Goal: Check status: Check status

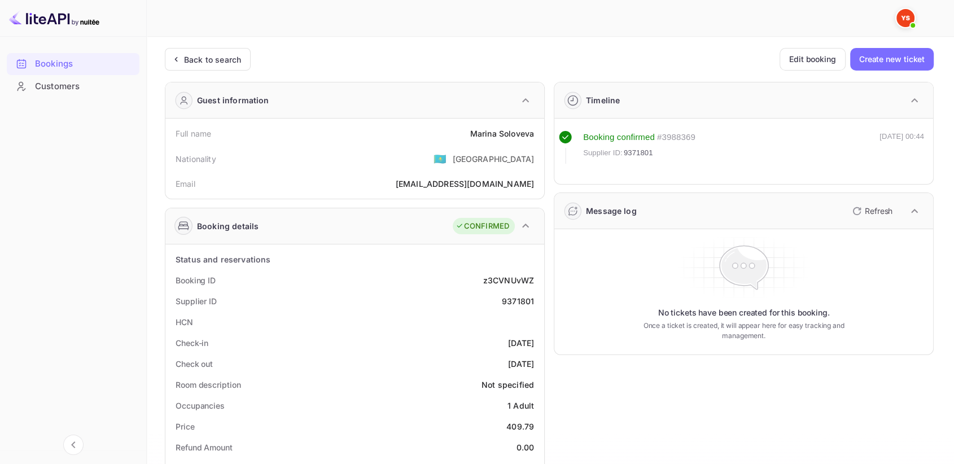
click at [217, 67] on div "Back to search" at bounding box center [208, 59] width 86 height 23
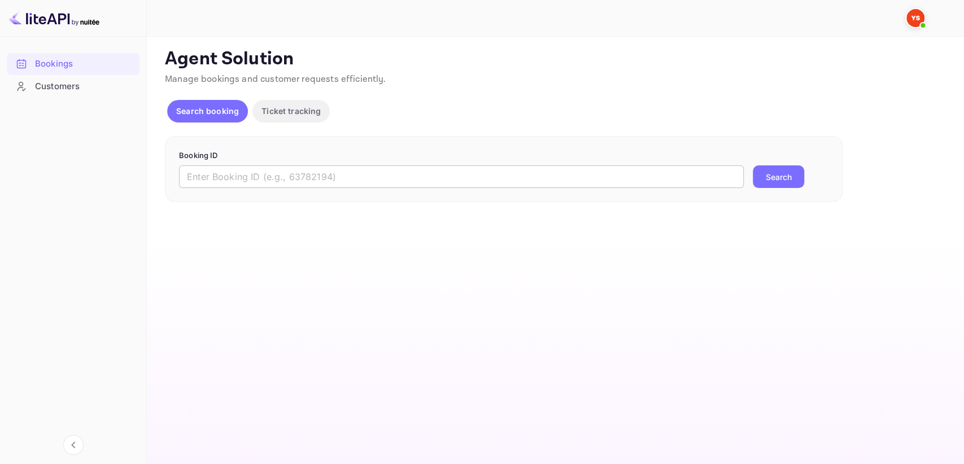
click at [223, 181] on input "text" at bounding box center [461, 176] width 565 height 23
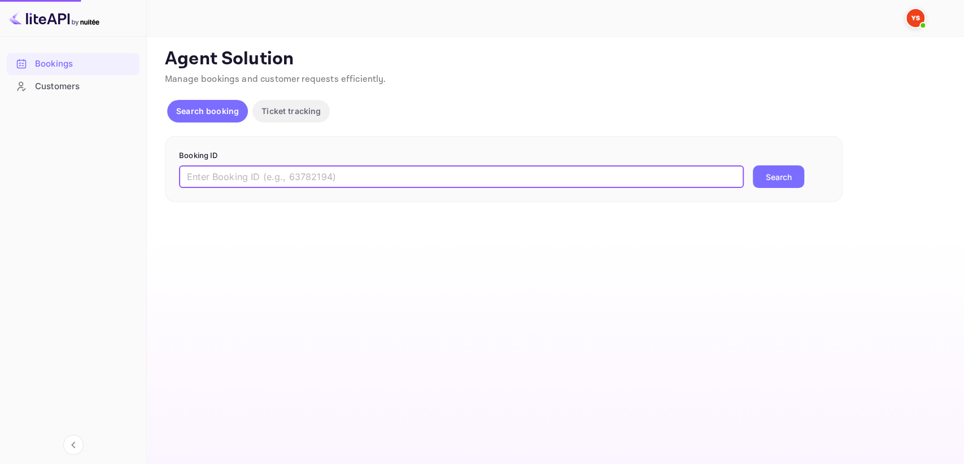
paste input "8938670"
type input "8938670"
click at [777, 166] on button "Search" at bounding box center [778, 176] width 51 height 23
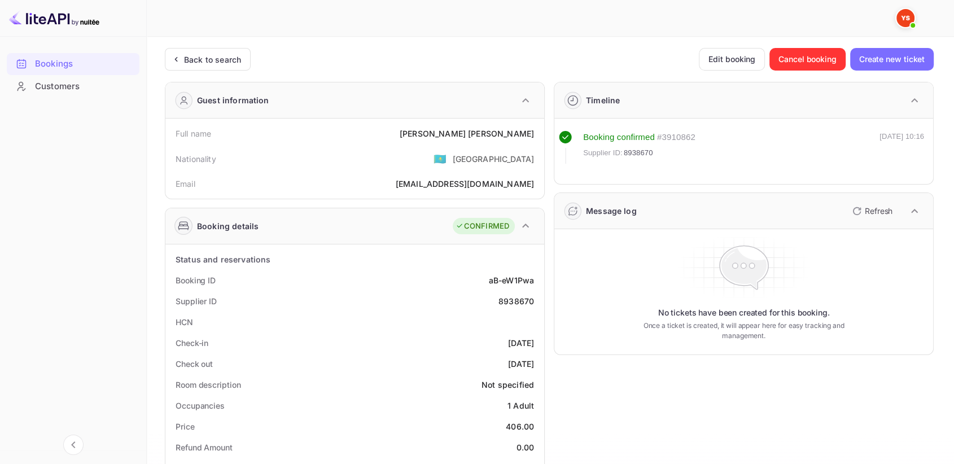
click at [521, 300] on div "8938670" at bounding box center [517, 301] width 36 height 12
copy div "8938670"
drag, startPoint x: 465, startPoint y: 134, endPoint x: 543, endPoint y: 128, distance: 78.2
click at [543, 128] on div "Full name [PERSON_NAME] Nationality 🇰🇿 [DEMOGRAPHIC_DATA] Email [EMAIL_ADDRESS]…" at bounding box center [354, 159] width 379 height 80
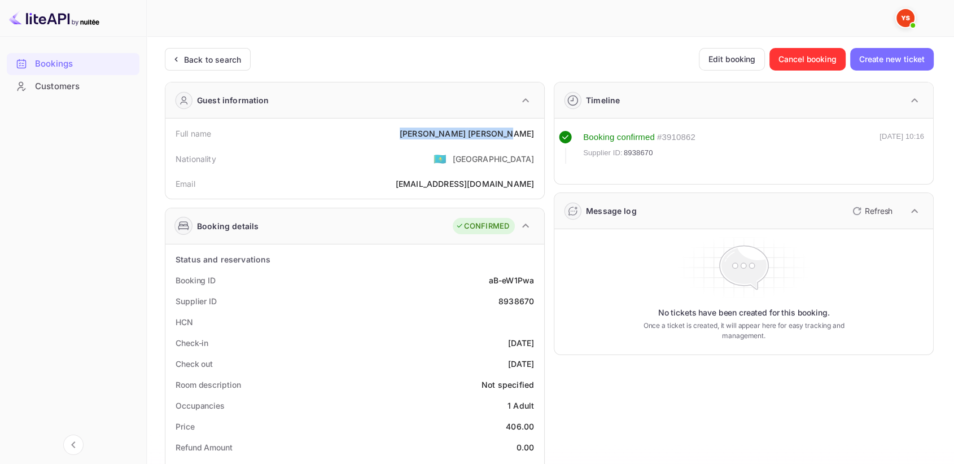
copy div "[PERSON_NAME]"
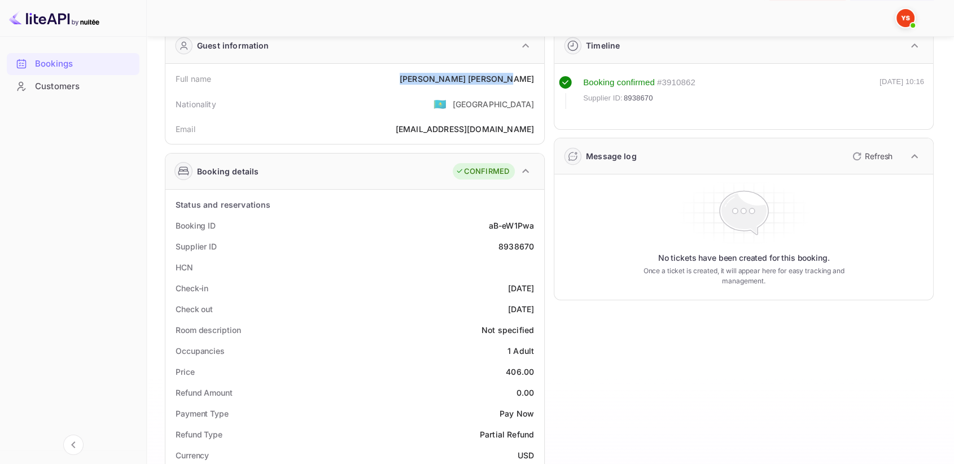
scroll to position [125, 0]
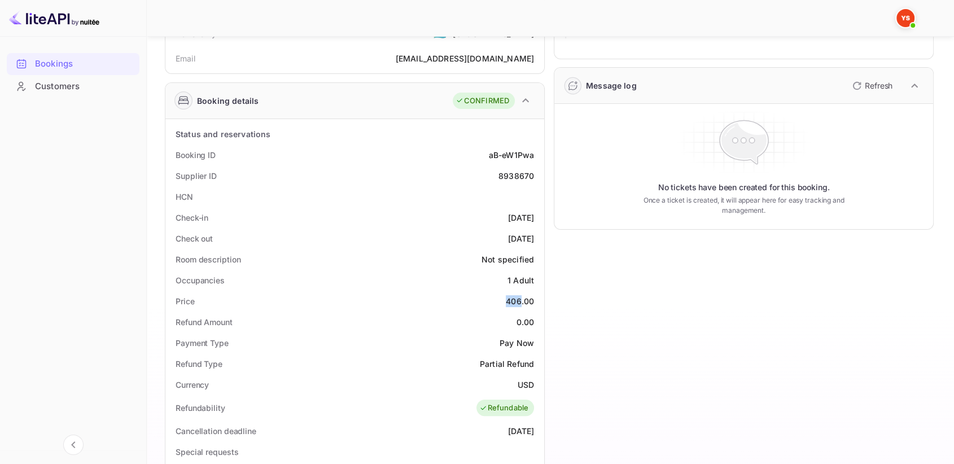
drag, startPoint x: 505, startPoint y: 300, endPoint x: 520, endPoint y: 294, distance: 15.4
click at [520, 294] on div "Price 406.00" at bounding box center [355, 301] width 370 height 21
copy div "406"
